Goal: Task Accomplishment & Management: Use online tool/utility

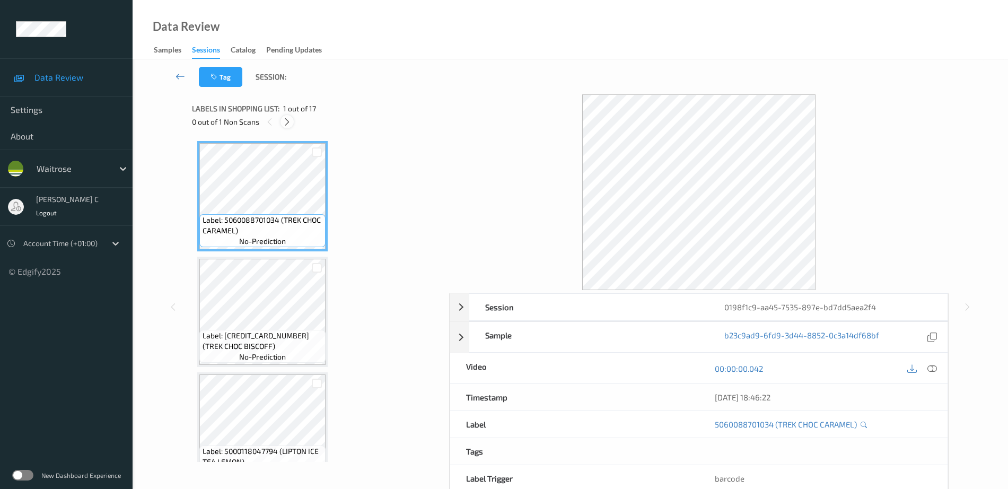
click at [290, 121] on icon at bounding box center [287, 122] width 9 height 10
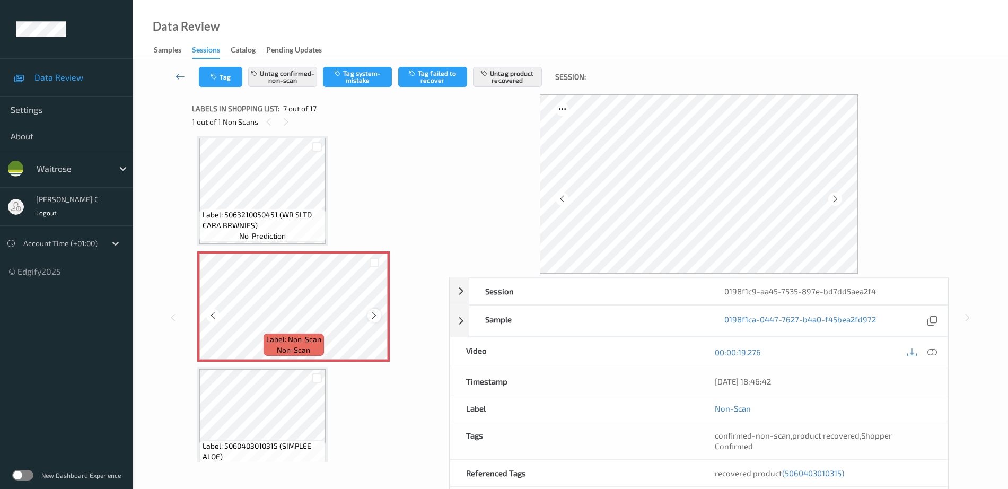
click at [369, 318] on div at bounding box center [374, 315] width 13 height 13
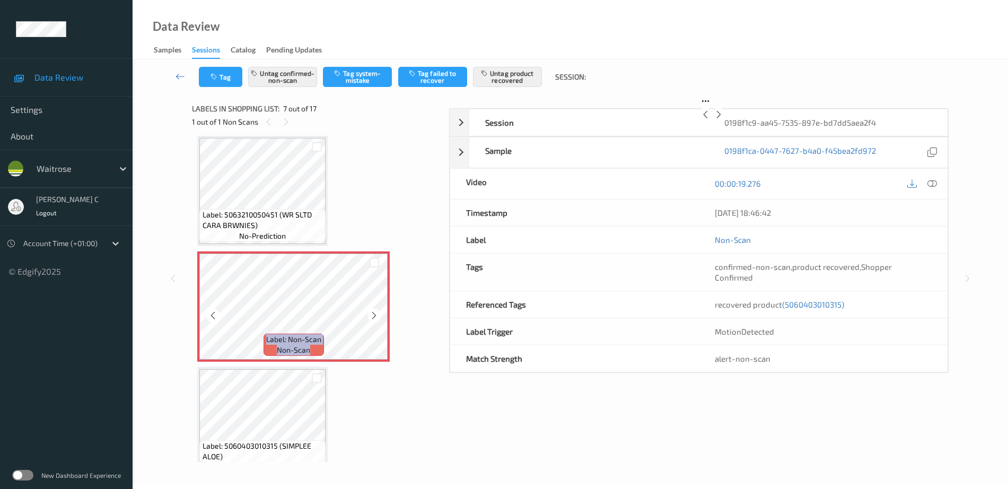
click at [369, 318] on div at bounding box center [374, 315] width 13 height 13
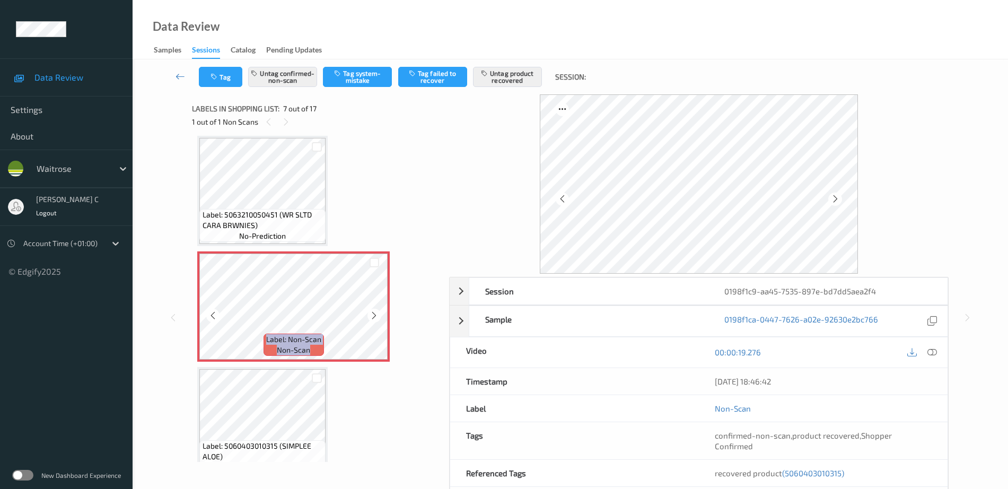
click at [369, 318] on div at bounding box center [374, 315] width 13 height 13
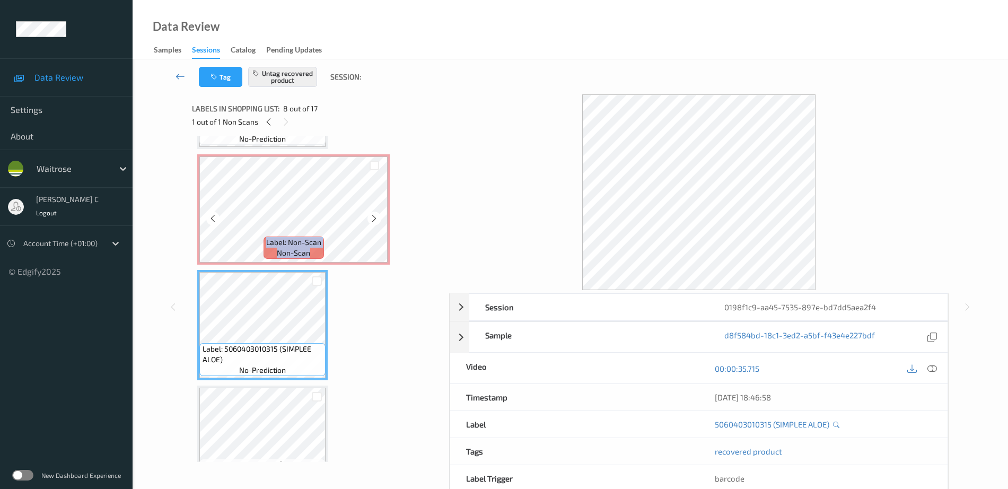
scroll to position [650, 0]
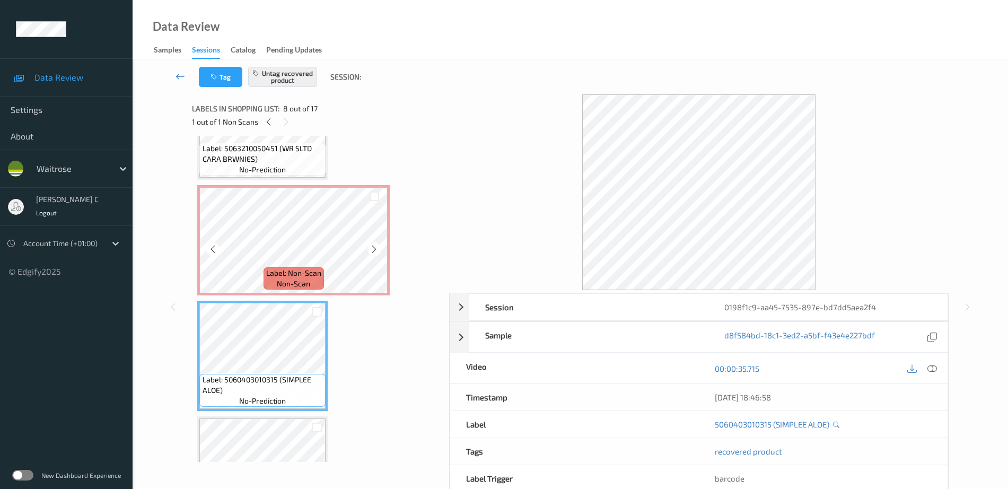
click at [274, 160] on span "Label: 5063210050451 (WR SLTD CARA BRWNIES)" at bounding box center [263, 153] width 121 height 21
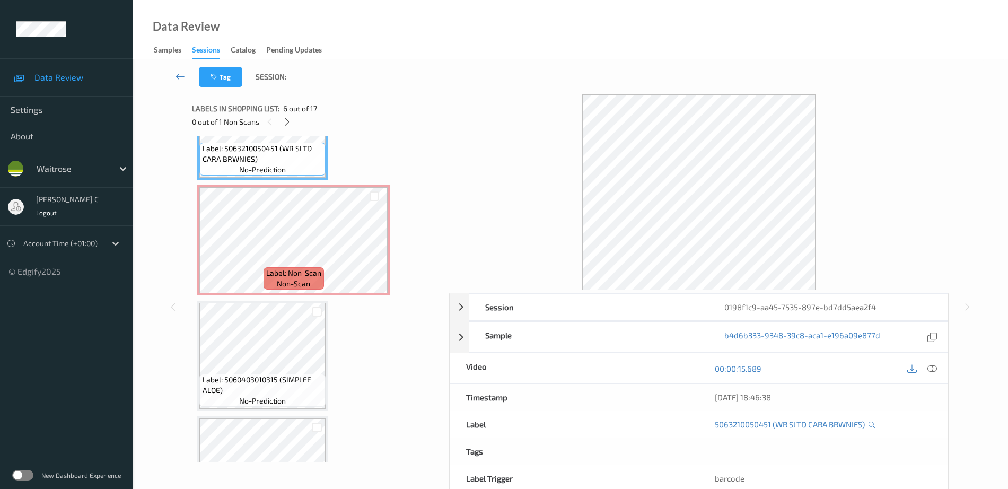
click at [930, 369] on icon at bounding box center [933, 369] width 10 height 10
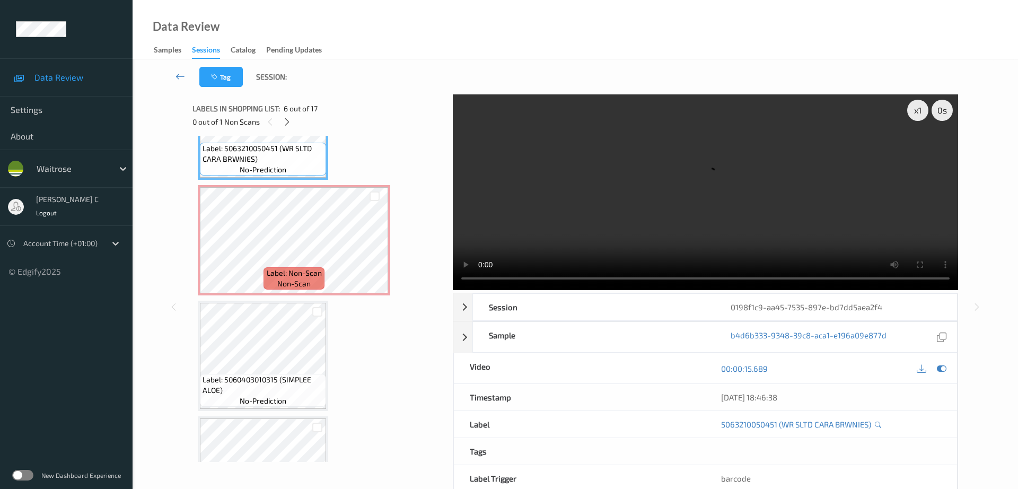
click at [265, 152] on span "Label: 5063210050451 (WR SLTD CARA BRWNIES)" at bounding box center [263, 153] width 121 height 21
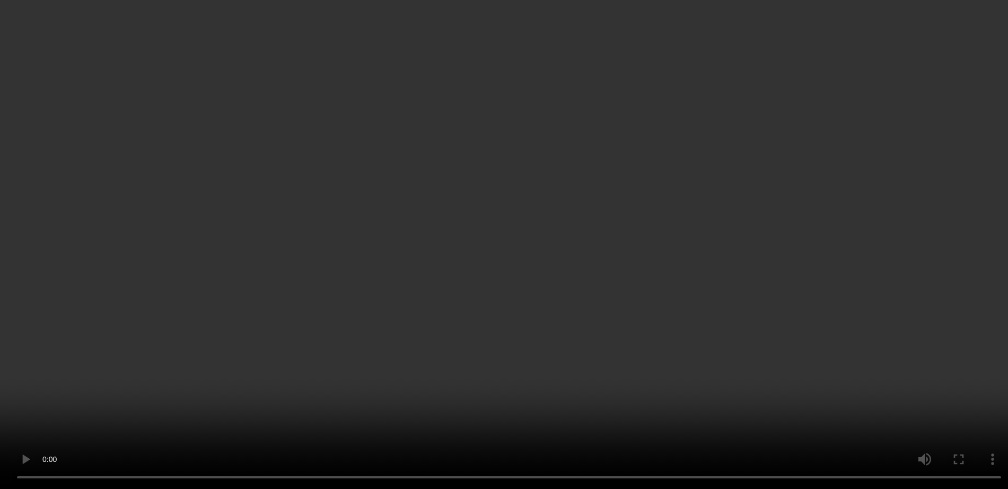
scroll to position [716, 0]
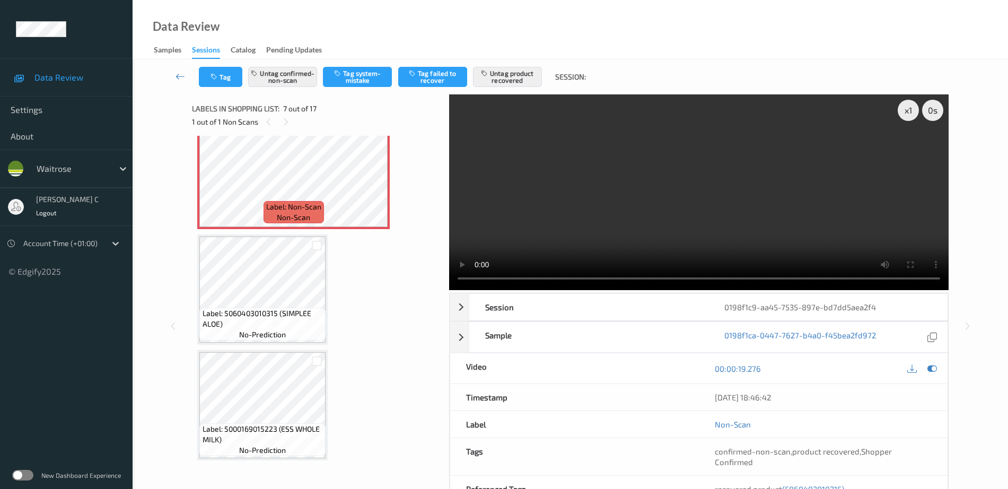
click at [274, 334] on span "no-prediction" at bounding box center [262, 334] width 47 height 11
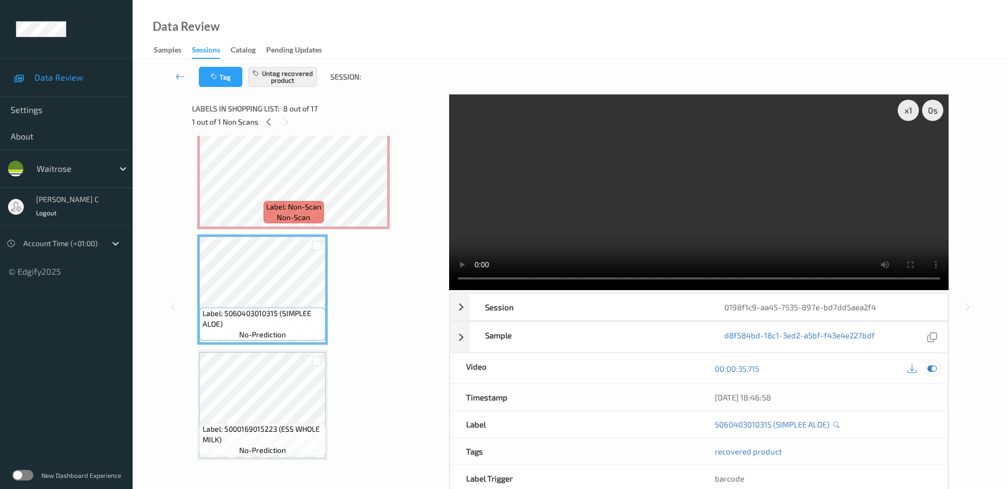
click at [933, 368] on icon at bounding box center [933, 369] width 10 height 10
